Goal: Transaction & Acquisition: Purchase product/service

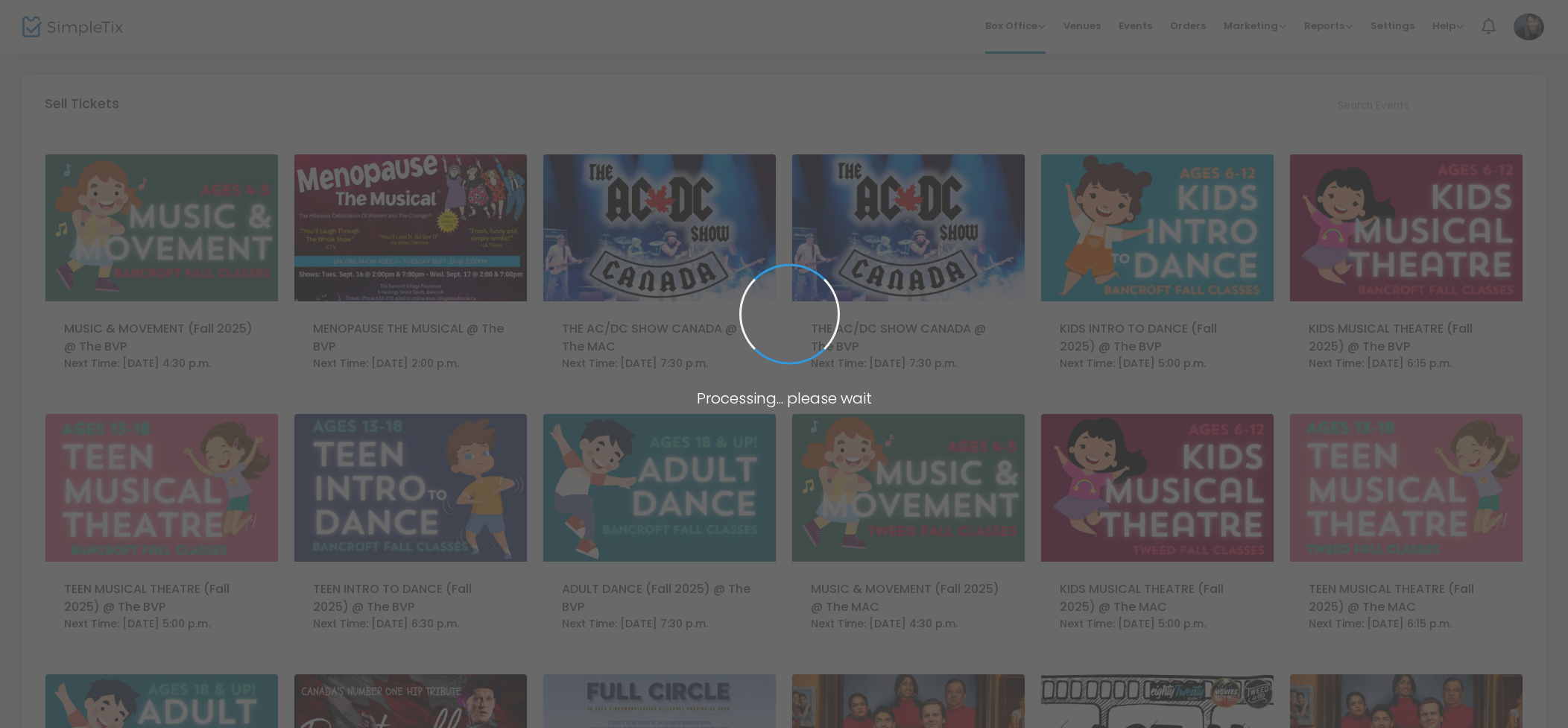
scroll to position [2, 0]
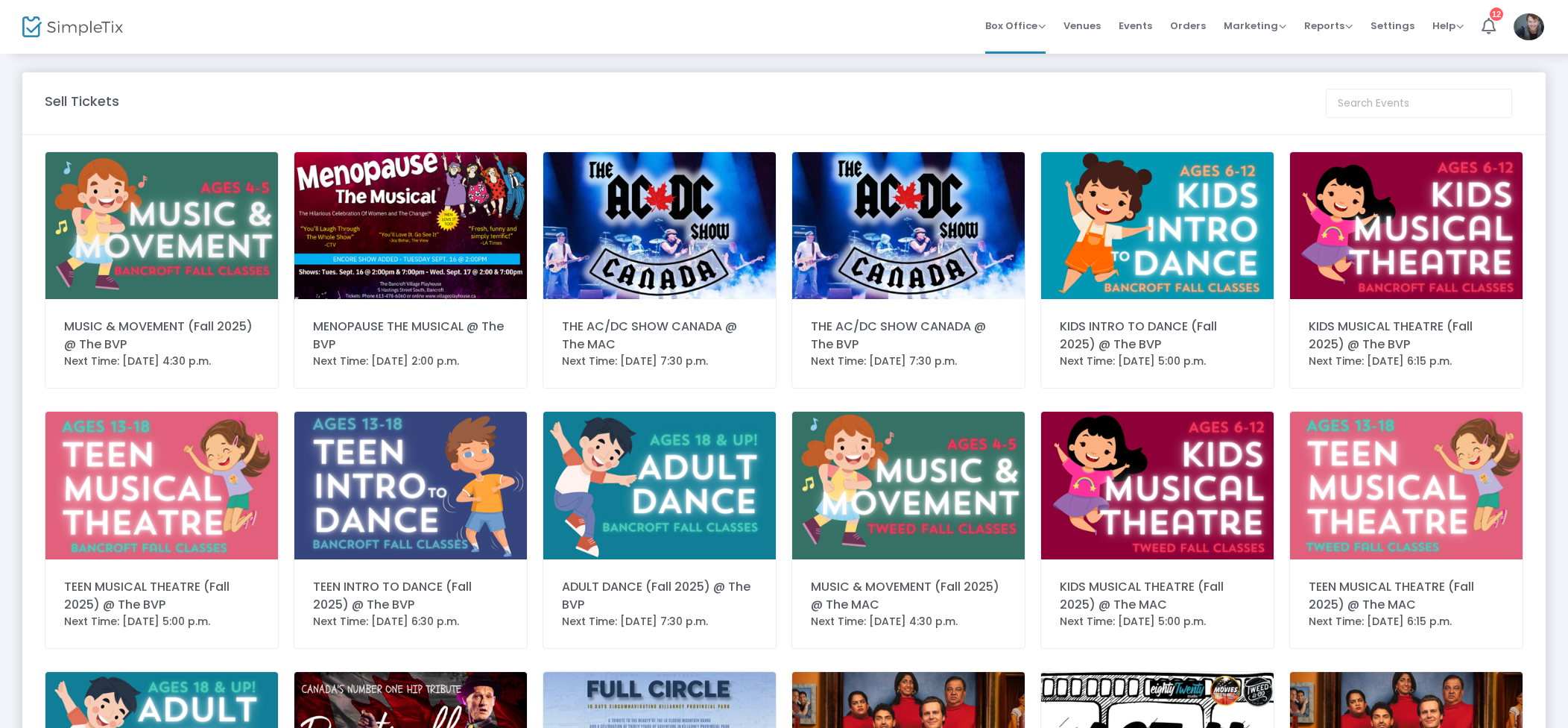
drag, startPoint x: 1207, startPoint y: 33, endPoint x: 1226, endPoint y: 39, distance: 19.9
click at [1206, 33] on span "Orders" at bounding box center [1188, 25] width 36 height 38
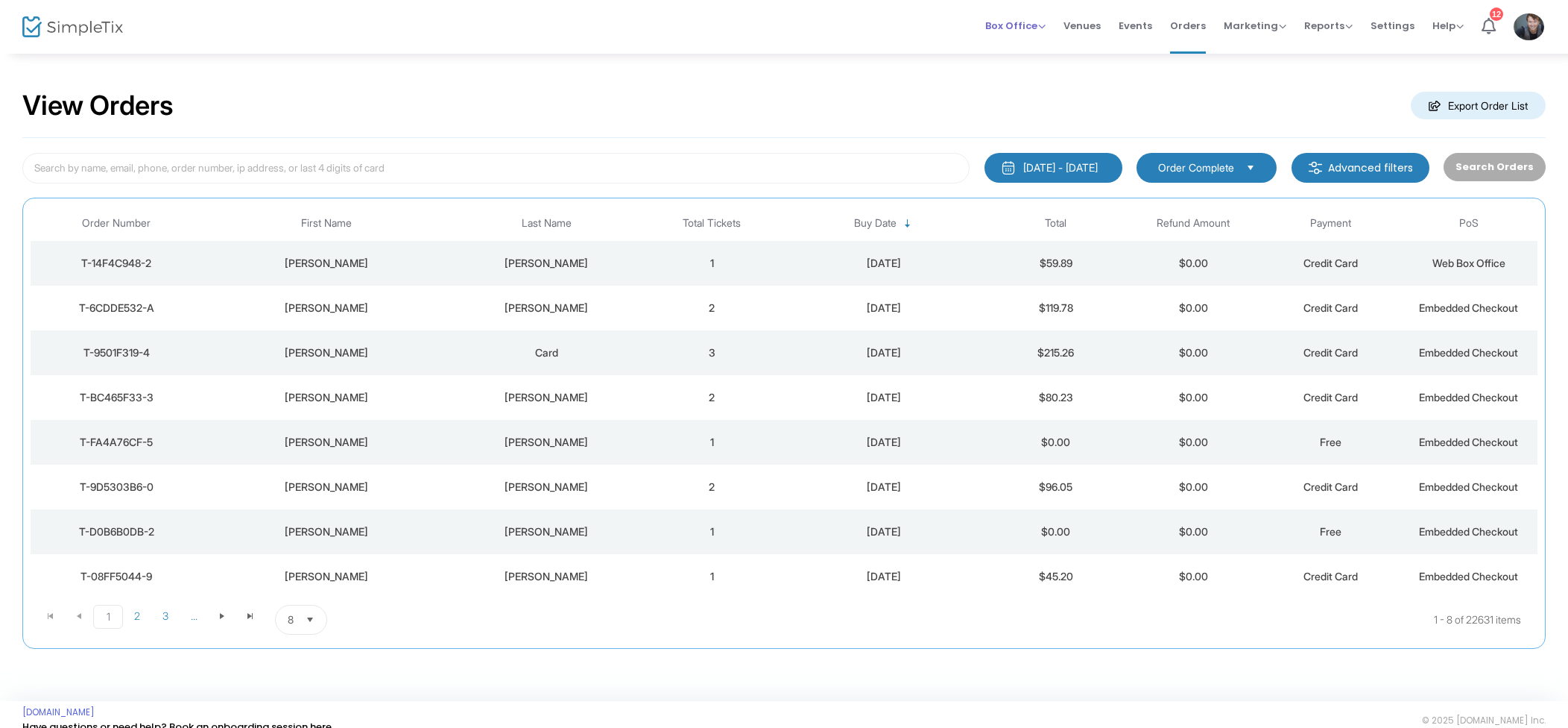
click at [1045, 23] on span "Box Office" at bounding box center [1015, 25] width 60 height 14
click at [1186, 30] on span "Orders" at bounding box center [1188, 25] width 36 height 38
click at [1035, 28] on span "Box Office" at bounding box center [1015, 25] width 60 height 14
click at [1031, 64] on li "Sell Tickets" at bounding box center [1038, 50] width 106 height 29
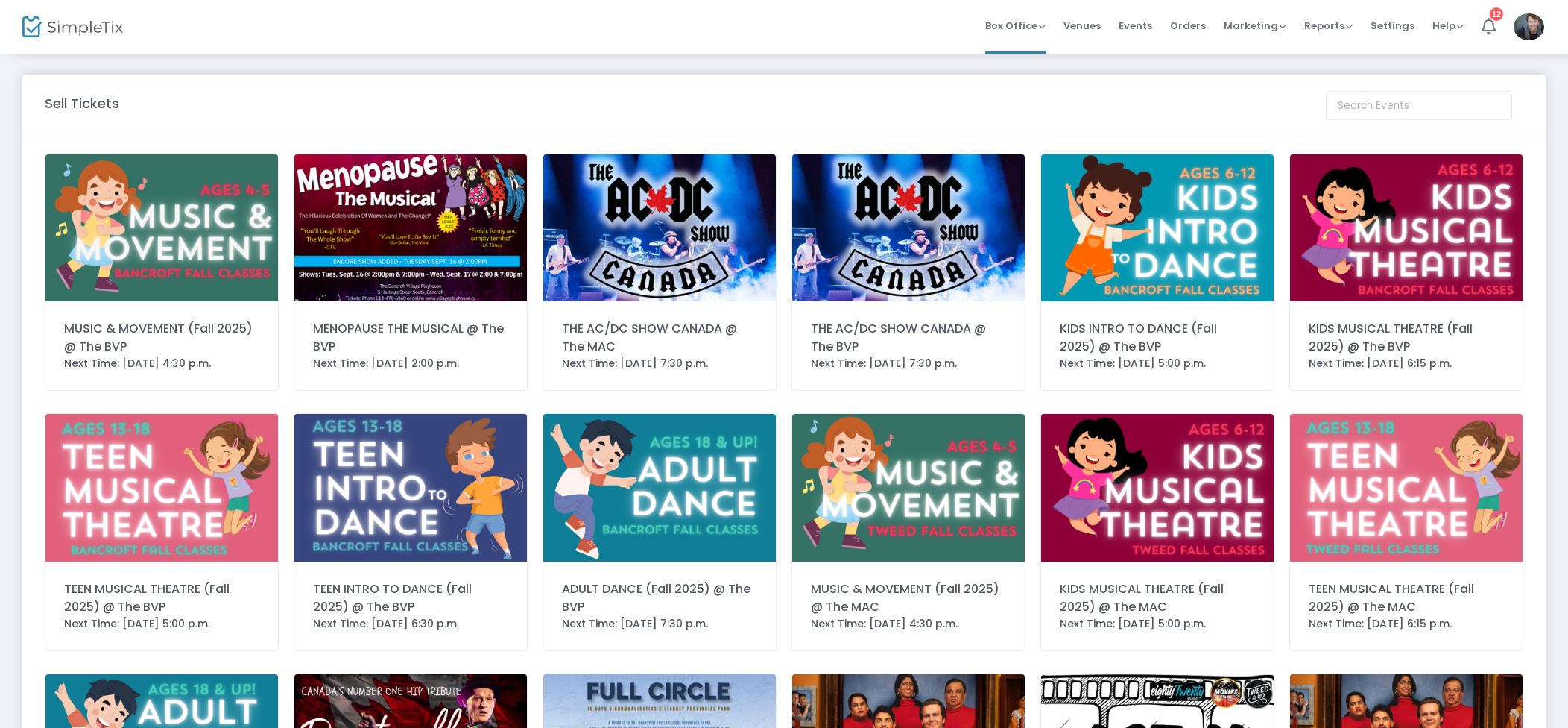
click at [450, 249] on img at bounding box center [411, 227] width 233 height 147
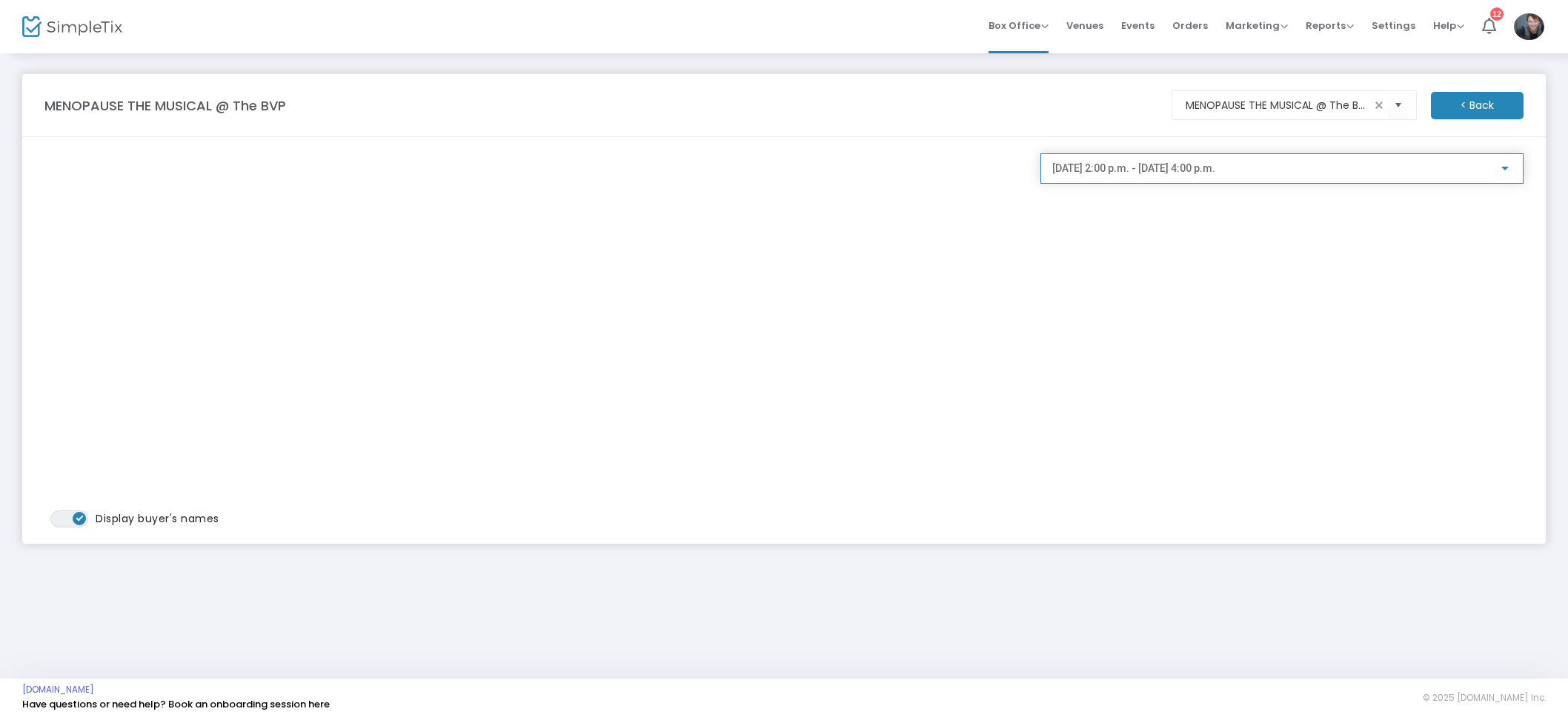
click at [1215, 170] on span "2025-09-17 @ 2:00 p.m. - 2025-09-17 @ 4:00 p.m." at bounding box center [1134, 168] width 163 height 12
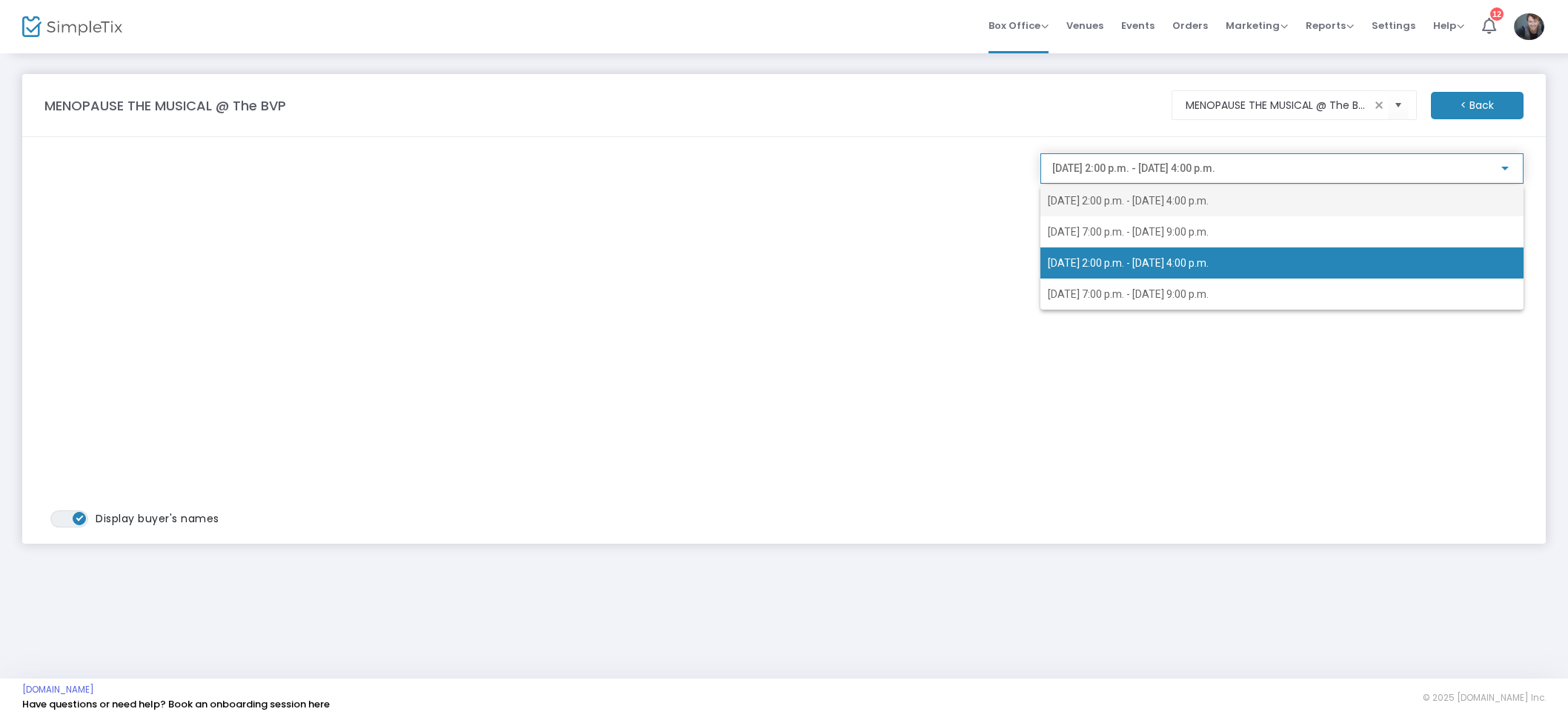
click at [1208, 197] on span "2025-09-16 @ 2:00 p.m. - 2025-09-16 @ 4:00 p.m." at bounding box center [1127, 200] width 161 height 12
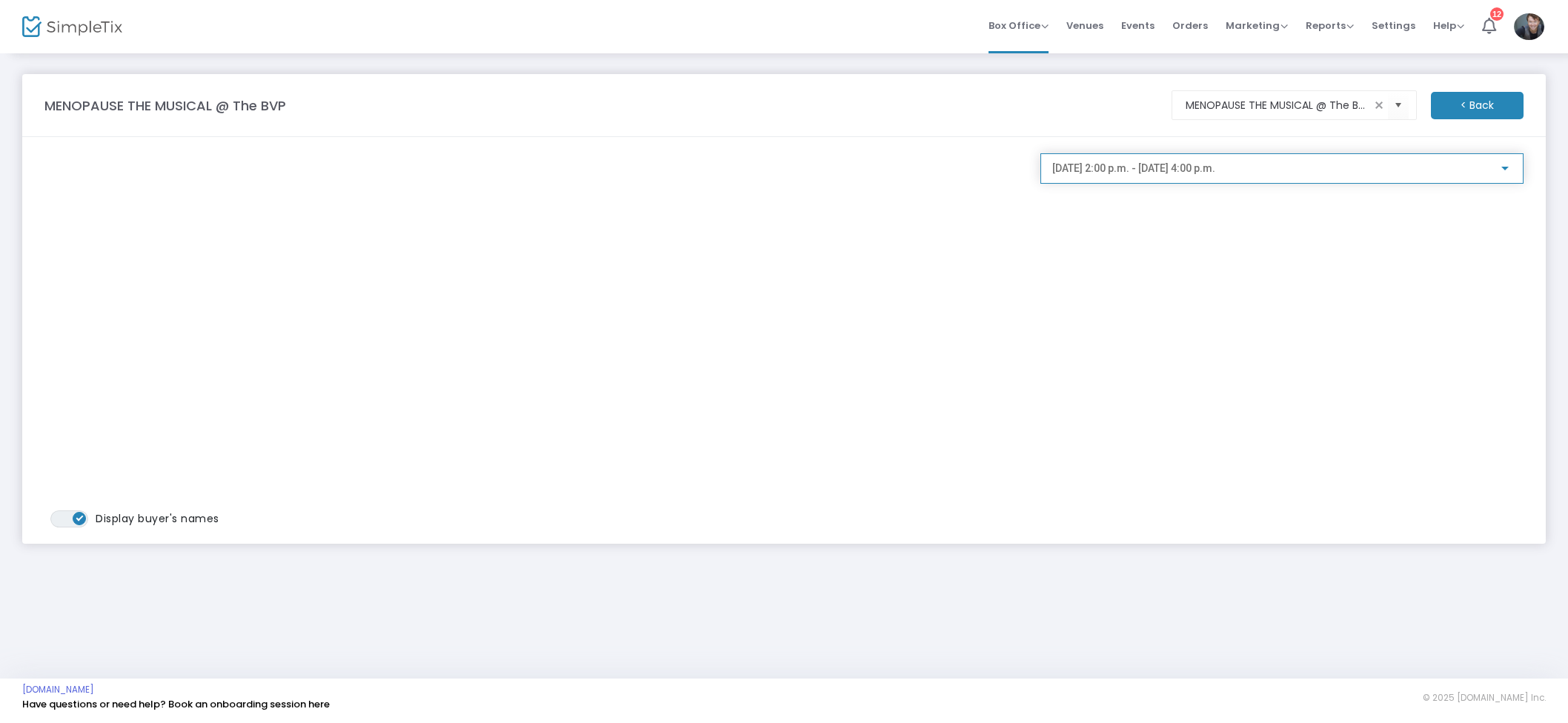
click at [1155, 167] on span "2025-09-16 @ 2:00 p.m. - 2025-09-16 @ 4:00 p.m." at bounding box center [1134, 168] width 163 height 12
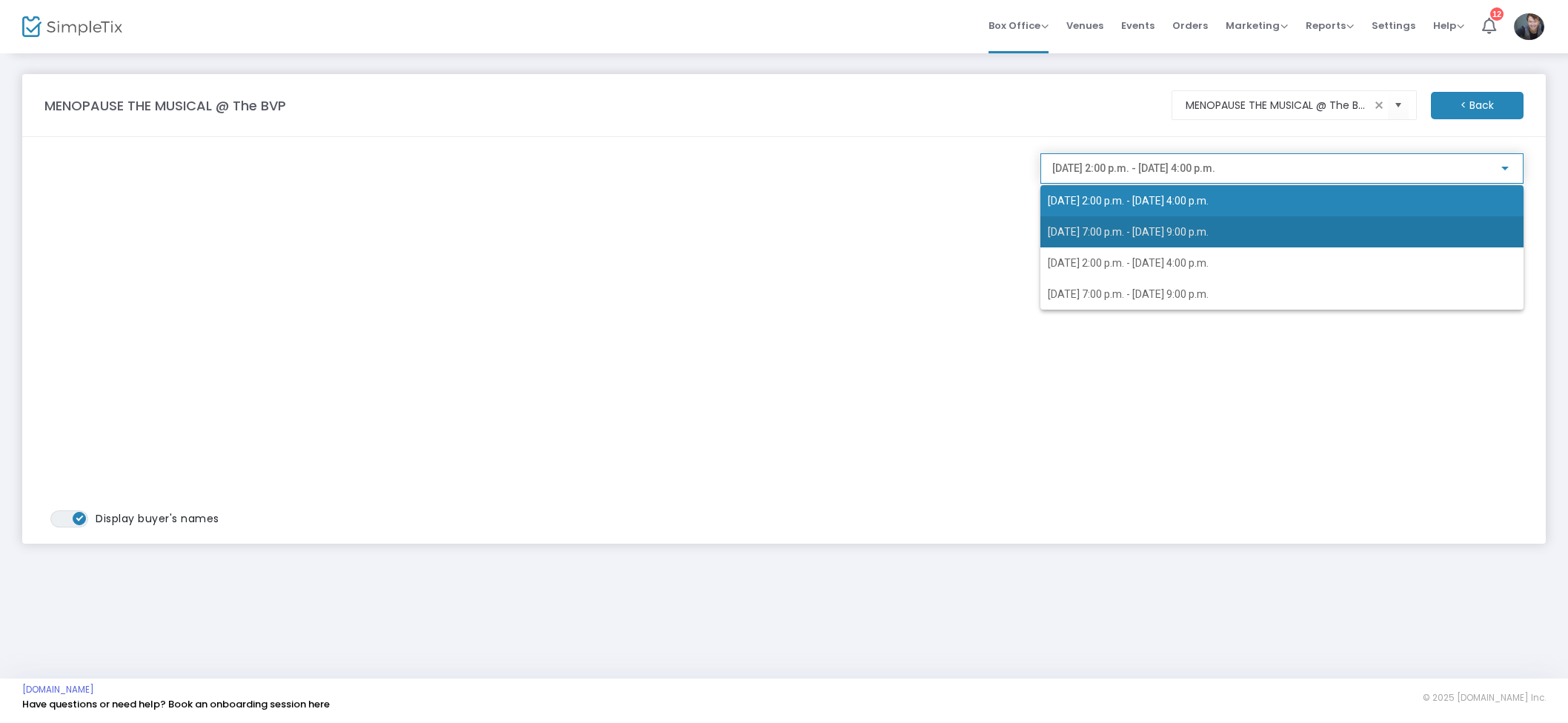
click at [1191, 222] on span "2025-09-16 @ 7:00 p.m. - 2025-09-16 @ 9:00 p.m." at bounding box center [1282, 232] width 468 height 31
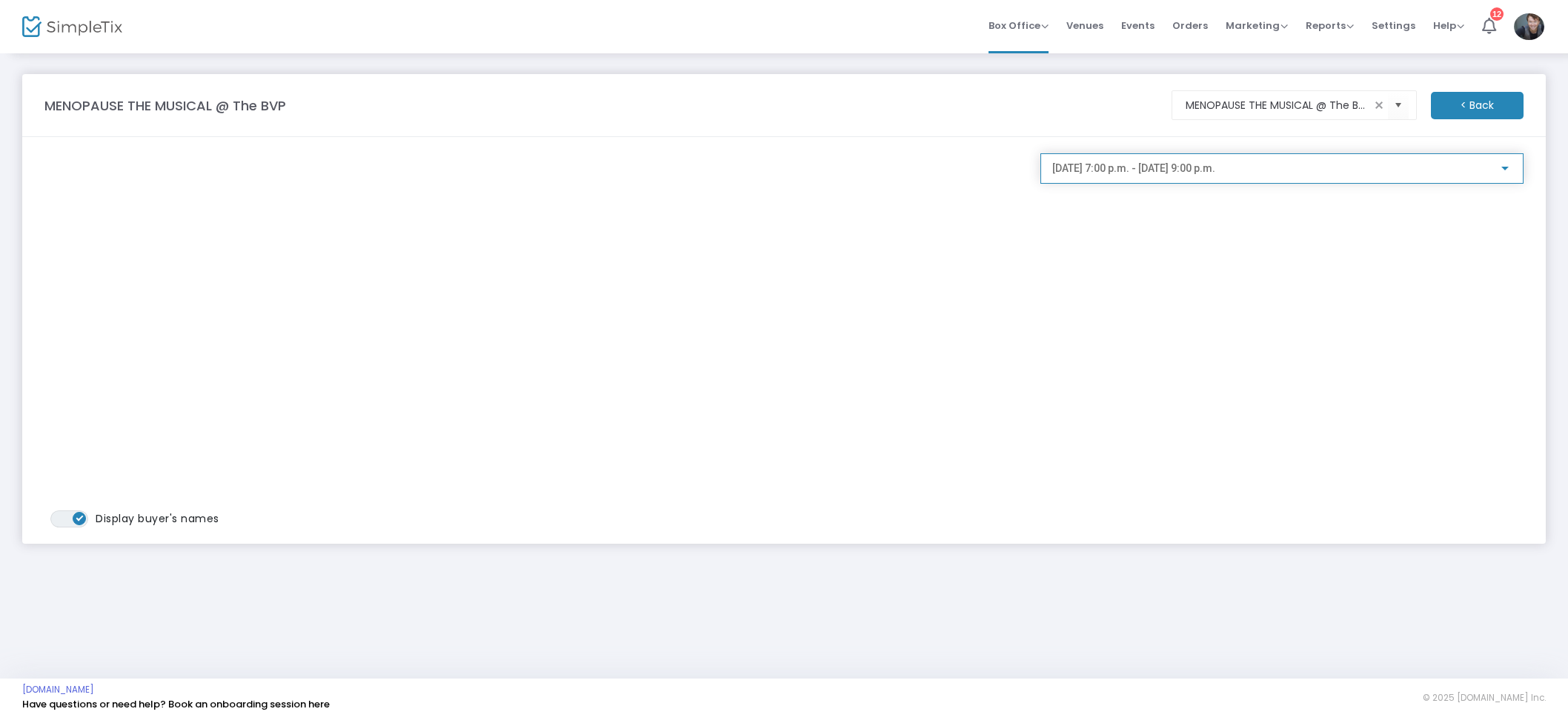
click at [1268, 183] on div "2025-09-16 @ 7:00 p.m. - 2025-09-16 @ 9:00 p.m." at bounding box center [1282, 168] width 483 height 30
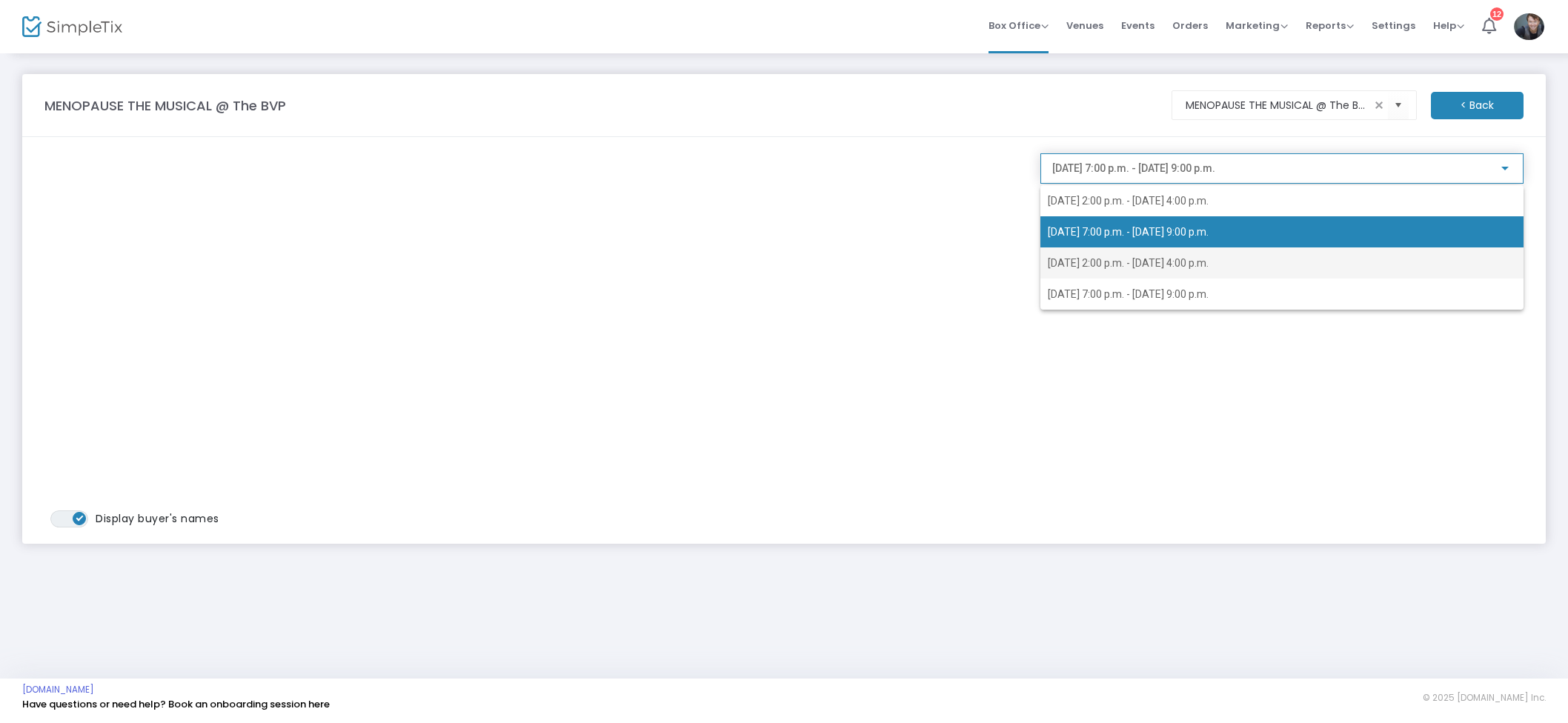
click at [1201, 273] on span "2025-09-17 @ 2:00 p.m. - 2025-09-17 @ 4:00 p.m." at bounding box center [1282, 263] width 468 height 31
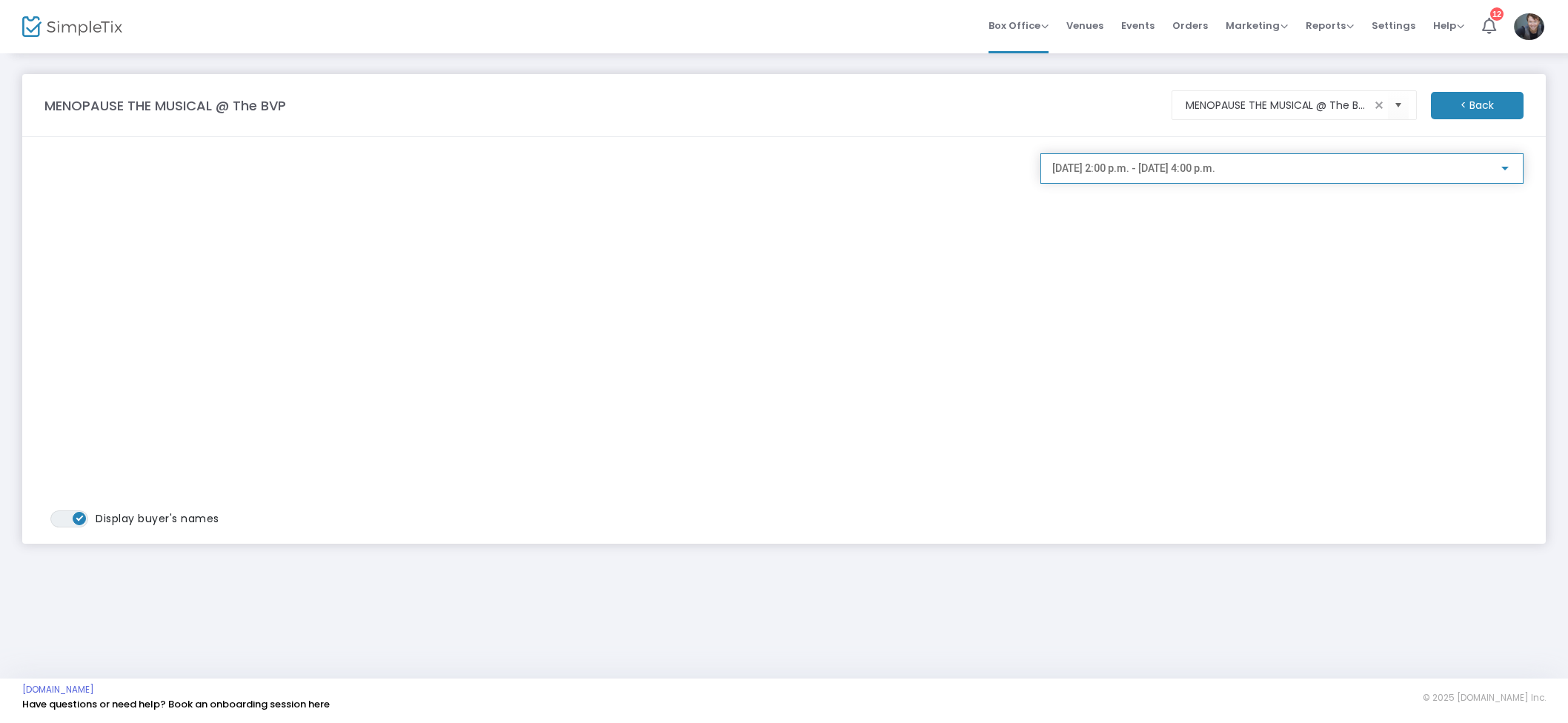
click at [1177, 172] on span "2025-09-17 @ 2:00 p.m. - 2025-09-17 @ 4:00 p.m." at bounding box center [1134, 168] width 163 height 12
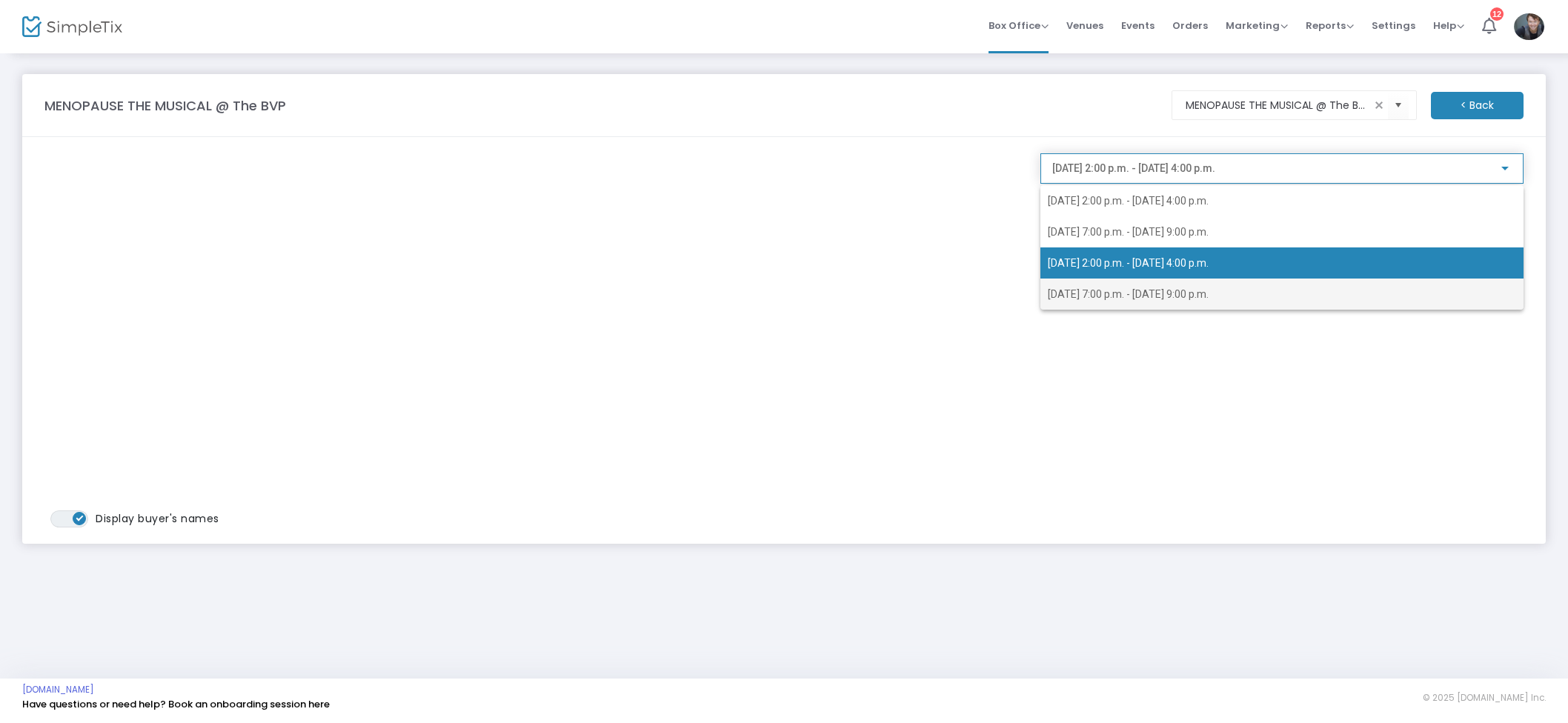
drag, startPoint x: 1181, startPoint y: 285, endPoint x: 1214, endPoint y: 264, distance: 39.1
click at [1181, 285] on span "2025-09-17 @ 7:00 p.m. - 2025-09-17 @ 9:00 p.m." at bounding box center [1282, 294] width 468 height 31
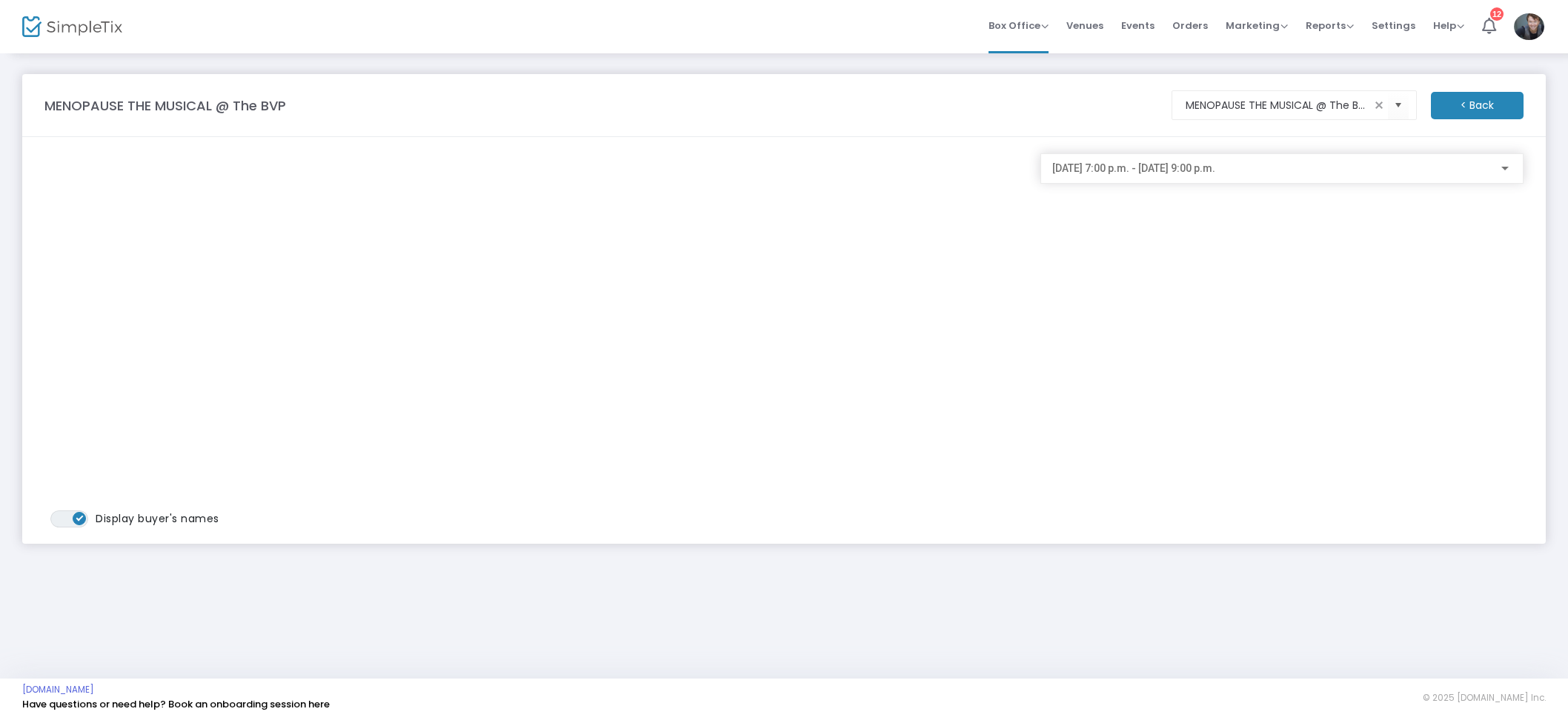
click at [1190, 155] on div "2025-09-17 @ 7:00 p.m. - 2025-09-17 @ 9:00 p.m." at bounding box center [1282, 165] width 459 height 28
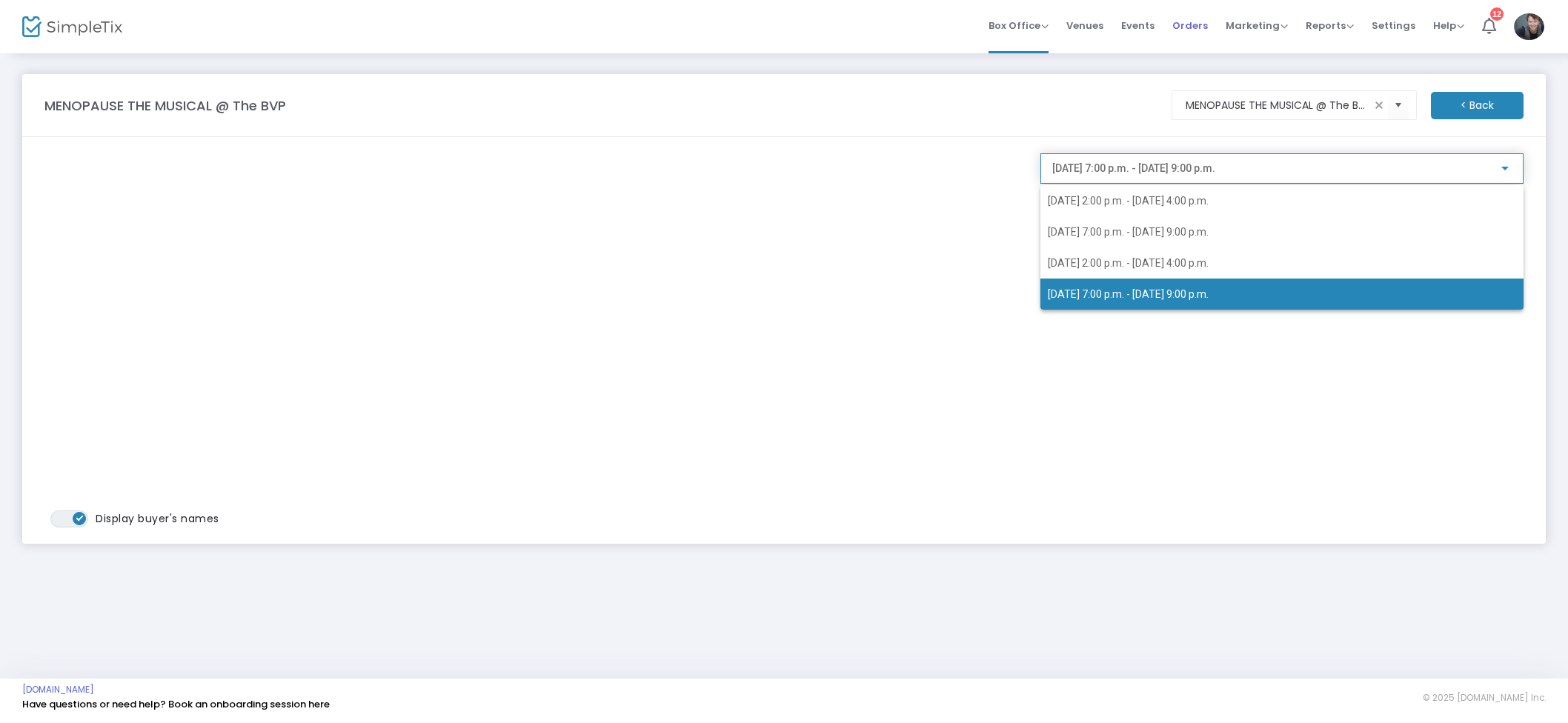
click at [1191, 27] on div at bounding box center [784, 362] width 1568 height 723
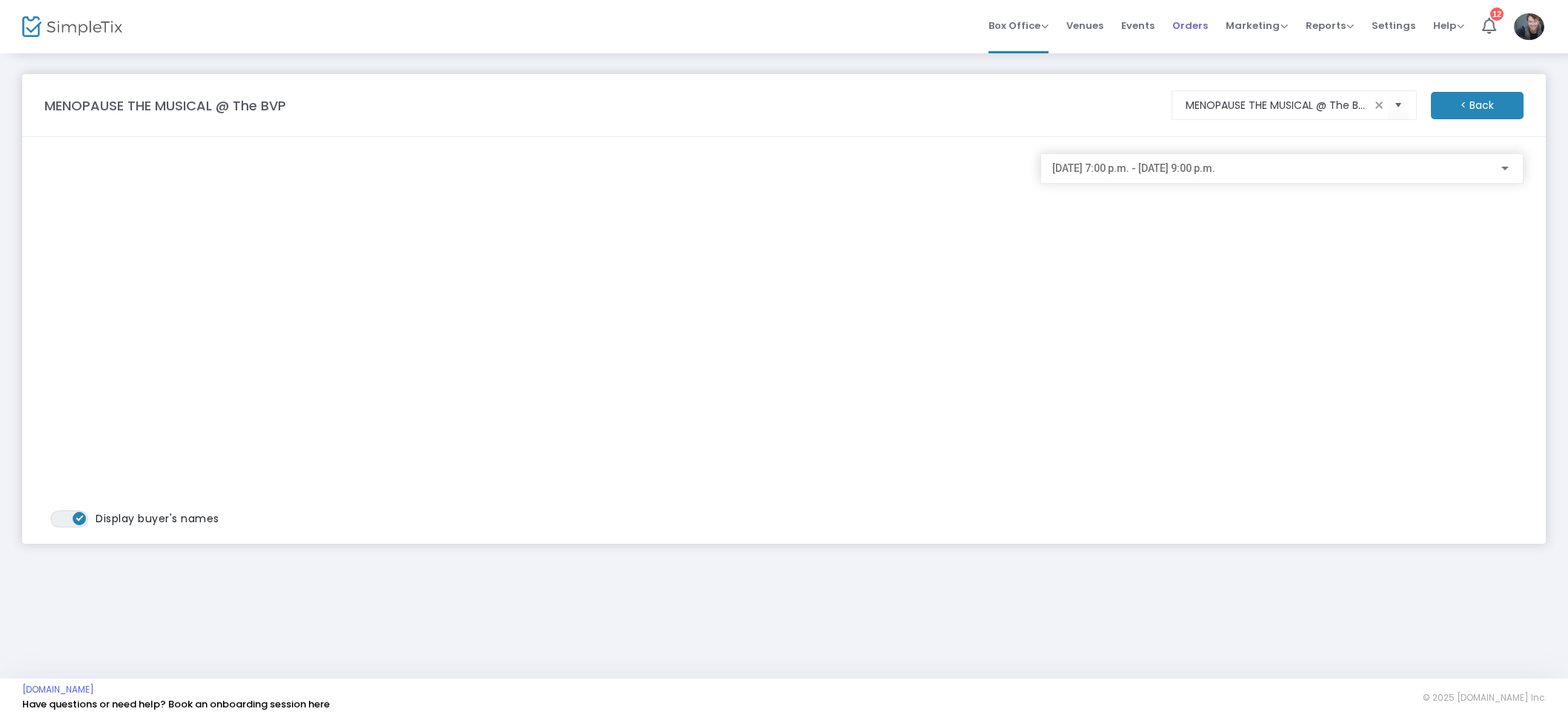
drag, startPoint x: 1193, startPoint y: 22, endPoint x: 1223, endPoint y: 2, distance: 36.1
click at [1193, 22] on span "Orders" at bounding box center [1190, 25] width 36 height 38
